Goal: Navigation & Orientation: Understand site structure

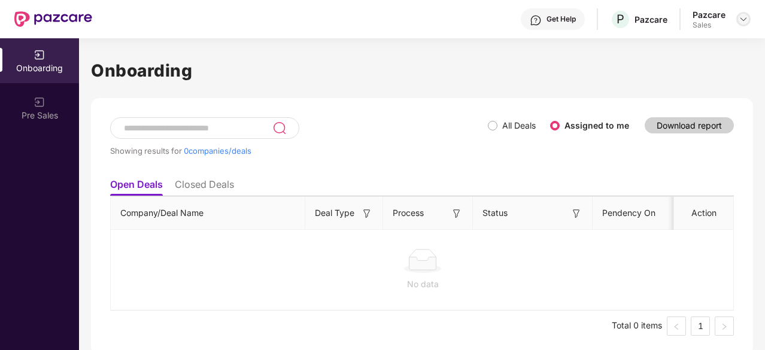
click at [742, 17] on img at bounding box center [743, 19] width 10 height 10
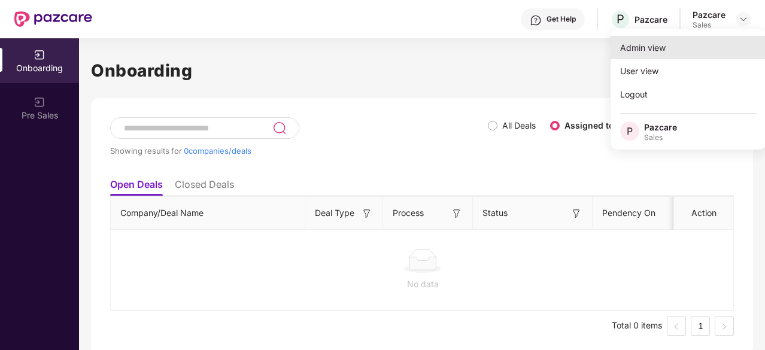
click at [675, 50] on div "Admin view" at bounding box center [688, 47] width 156 height 23
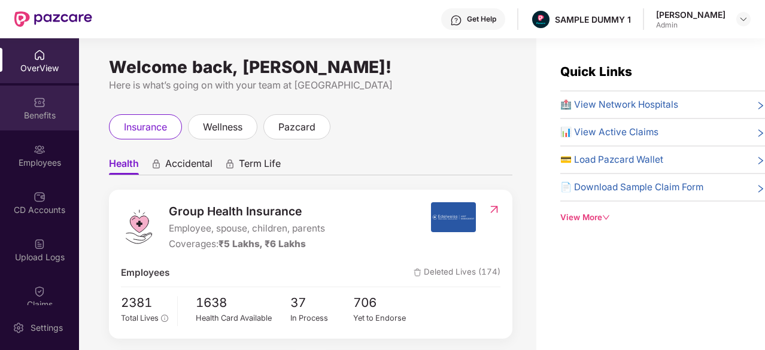
click at [45, 113] on div "Benefits" at bounding box center [39, 116] width 79 height 12
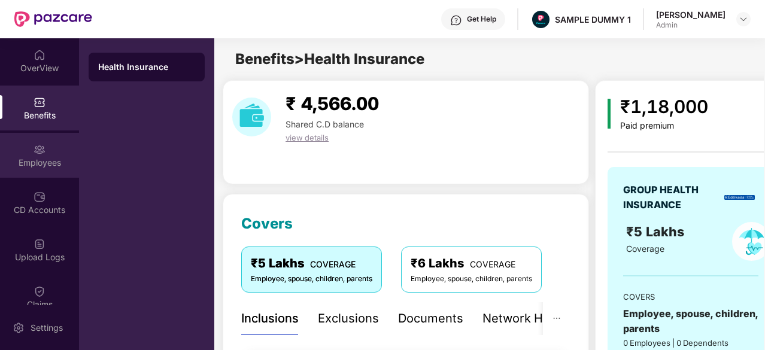
click at [40, 160] on div "Employees" at bounding box center [39, 163] width 79 height 12
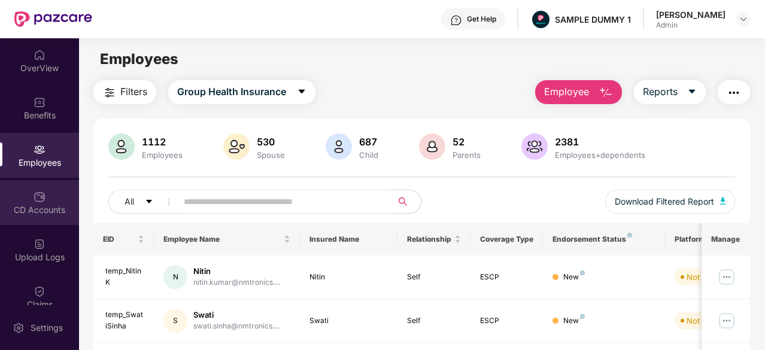
click at [50, 192] on div "CD Accounts" at bounding box center [39, 202] width 79 height 45
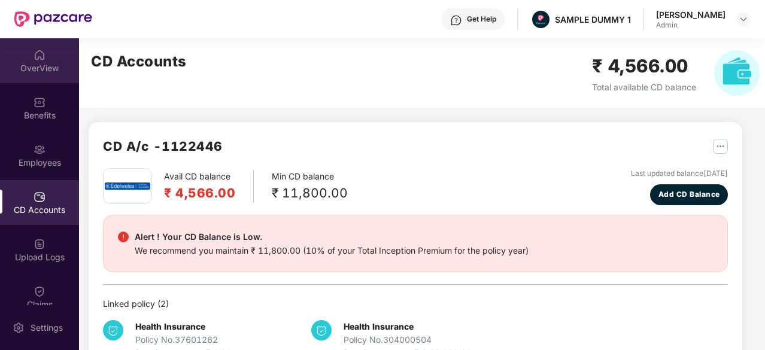
click at [42, 66] on div "OverView" at bounding box center [39, 68] width 79 height 12
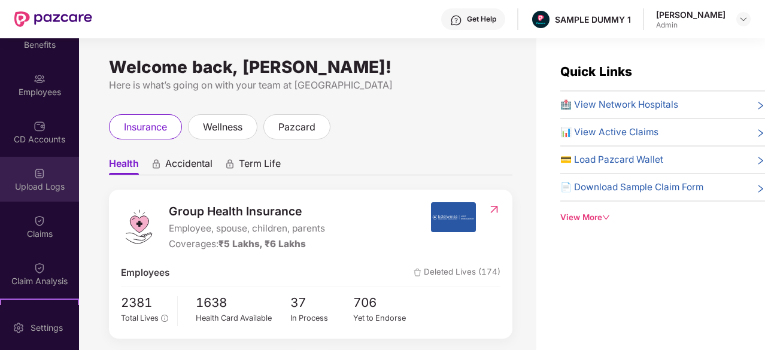
scroll to position [74, 0]
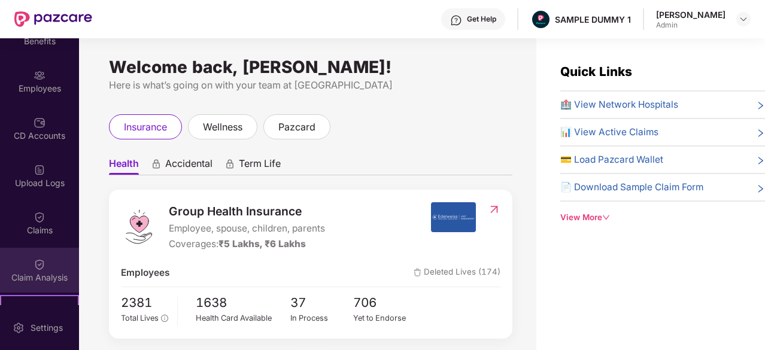
click at [23, 254] on div "Claim Analysis" at bounding box center [39, 270] width 79 height 45
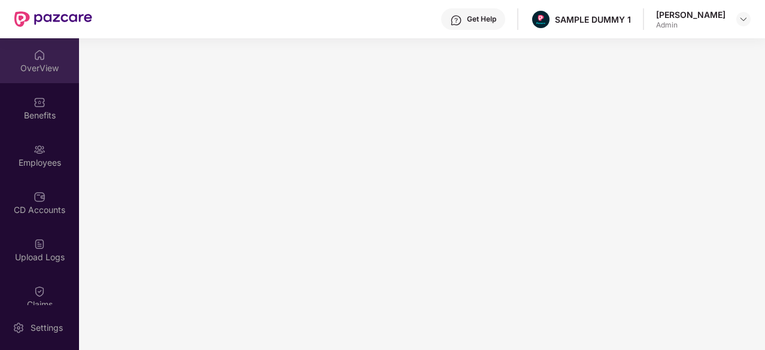
click at [46, 59] on div "OverView" at bounding box center [39, 60] width 79 height 45
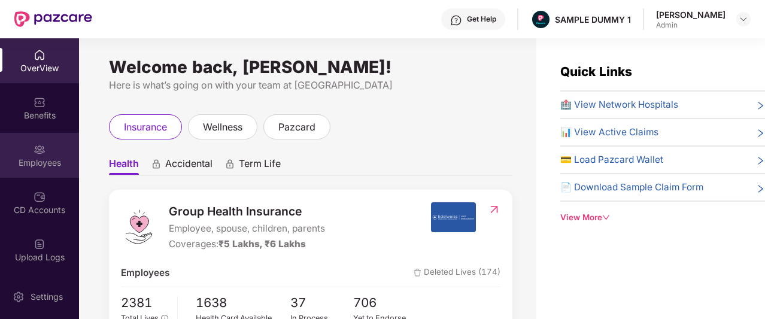
click at [49, 157] on div "Employees" at bounding box center [39, 163] width 79 height 12
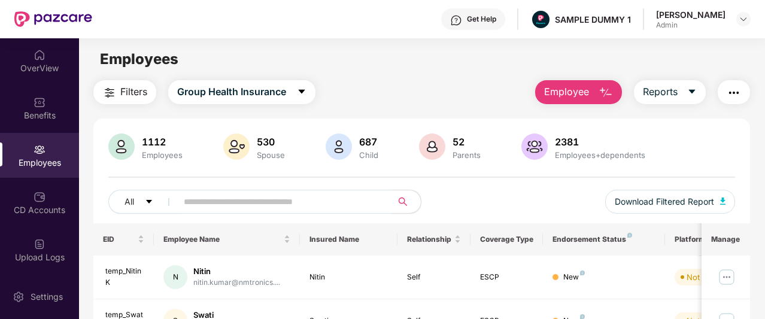
click at [616, 89] on button "Employee" at bounding box center [578, 92] width 87 height 24
click at [449, 90] on div "Filters Group Health Insurance Employee Reports" at bounding box center [421, 92] width 657 height 24
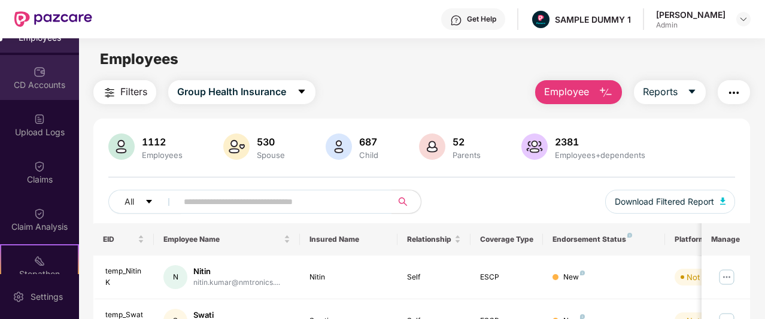
scroll to position [149, 0]
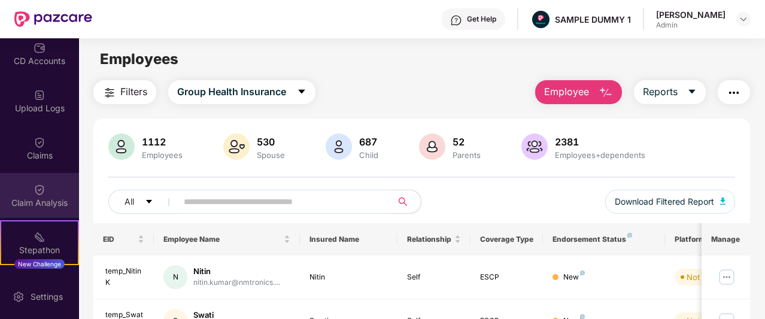
click at [45, 200] on div "Claim Analysis" at bounding box center [39, 203] width 79 height 12
